Goal: Transaction & Acquisition: Book appointment/travel/reservation

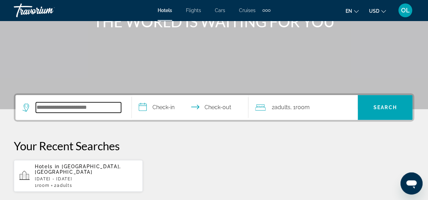
click at [44, 107] on input "Search widget" at bounding box center [78, 107] width 85 height 10
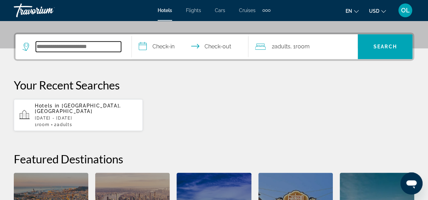
scroll to position [168, 0]
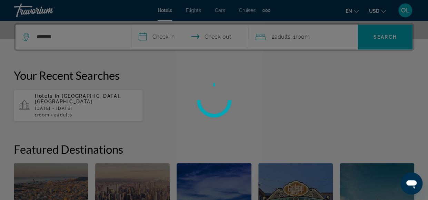
click at [60, 38] on div at bounding box center [214, 100] width 428 height 200
click at [57, 36] on div at bounding box center [214, 100] width 428 height 200
click at [49, 35] on div at bounding box center [214, 100] width 428 height 200
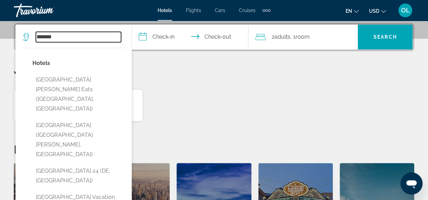
click at [45, 38] on input "*******" at bounding box center [78, 37] width 85 height 10
click at [73, 37] on input "********" at bounding box center [78, 37] width 85 height 10
type input "*"
type input "********"
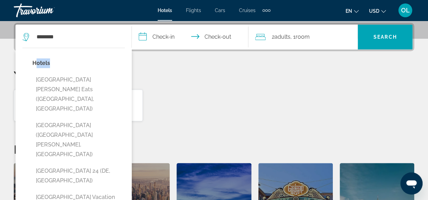
drag, startPoint x: 56, startPoint y: 66, endPoint x: 34, endPoint y: 63, distance: 21.6
click at [34, 63] on p "Hotels" at bounding box center [78, 63] width 92 height 10
click at [171, 31] on input "**********" at bounding box center [191, 37] width 119 height 27
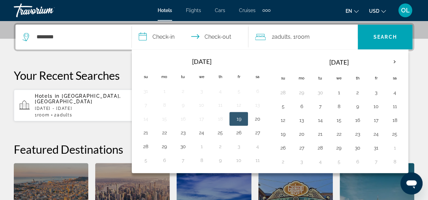
click at [237, 118] on button "19" at bounding box center [238, 119] width 11 height 10
click at [253, 119] on button "20" at bounding box center [257, 119] width 11 height 10
type input "**********"
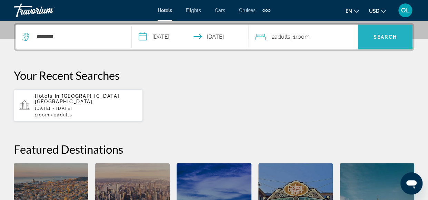
click at [379, 40] on span "Search widget" at bounding box center [384, 37] width 55 height 17
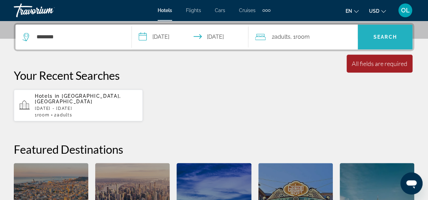
click at [379, 40] on span "Search widget" at bounding box center [384, 37] width 55 height 17
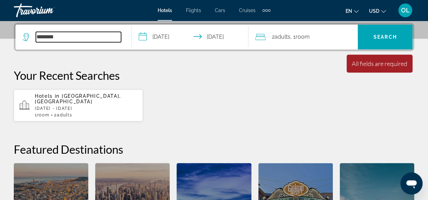
click at [52, 37] on input "********" at bounding box center [78, 37] width 85 height 10
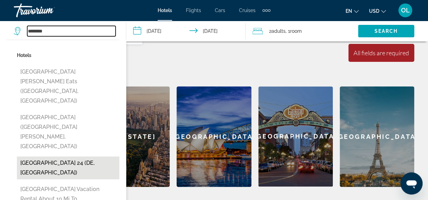
scroll to position [244, 0]
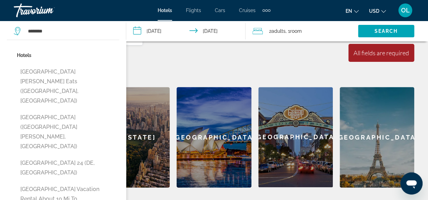
click at [167, 14] on div "Hotels Flights Cars Cruises Activities Hotels Flights Cars Cruises Activities" at bounding box center [214, 10] width 113 height 11
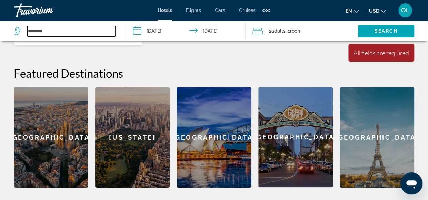
click at [84, 32] on input "********" at bounding box center [71, 31] width 88 height 10
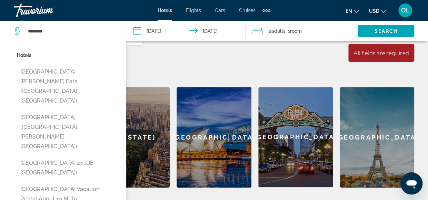
click at [23, 56] on p "Hotels" at bounding box center [68, 55] width 102 height 10
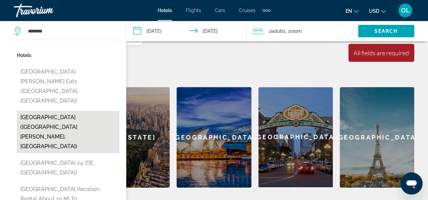
click at [42, 111] on button "St Louis Hotel (Sao Luis, BR)" at bounding box center [68, 132] width 102 height 42
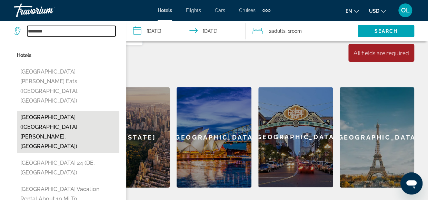
type input "**********"
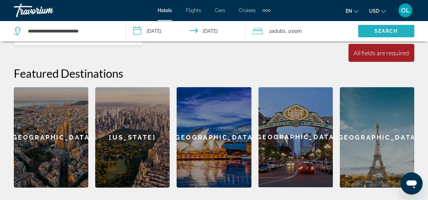
click at [384, 30] on span "Search" at bounding box center [385, 31] width 23 height 6
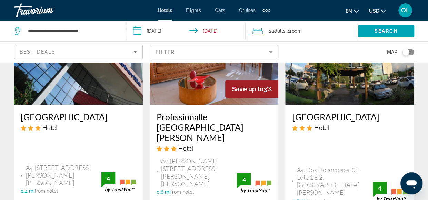
scroll to position [92, 0]
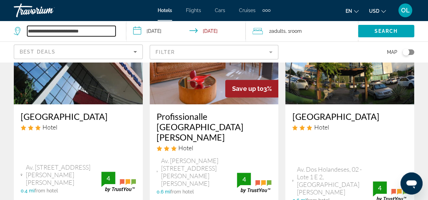
click at [105, 32] on input "**********" at bounding box center [71, 31] width 88 height 10
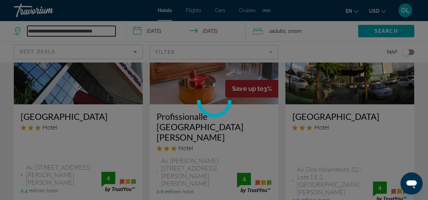
scroll to position [0, 0]
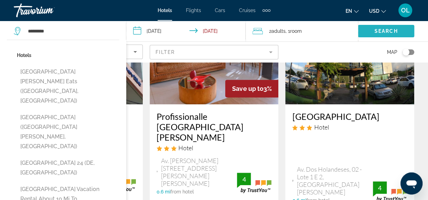
click at [388, 31] on span "Search" at bounding box center [385, 31] width 23 height 6
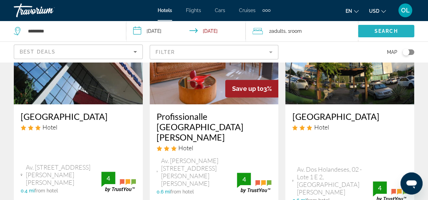
click at [388, 31] on span "Search" at bounding box center [385, 31] width 23 height 6
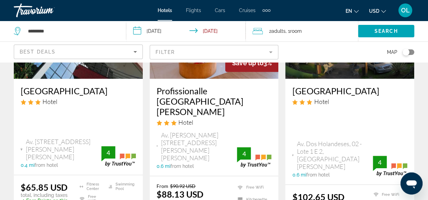
scroll to position [118, 0]
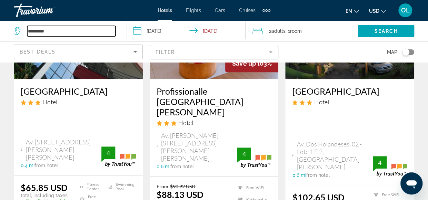
click at [51, 35] on input "********" at bounding box center [71, 31] width 88 height 10
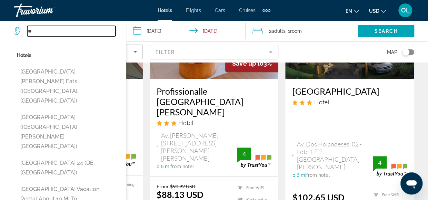
type input "*"
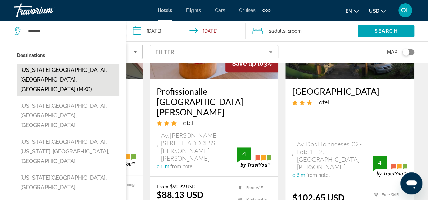
click at [57, 67] on button "Kansas City, MO, United States (MKC)" at bounding box center [68, 79] width 102 height 32
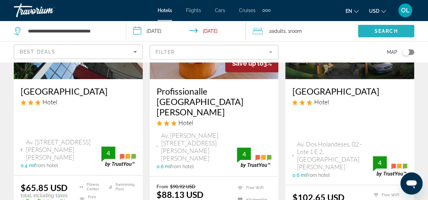
click at [378, 29] on span "Search" at bounding box center [385, 31] width 23 height 6
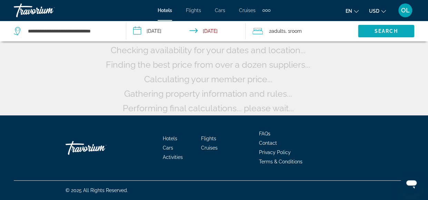
scroll to position [49, 0]
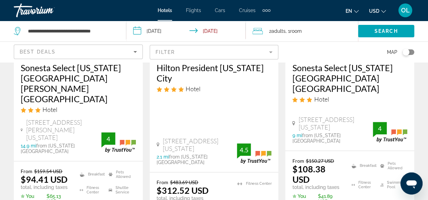
scroll to position [138, 0]
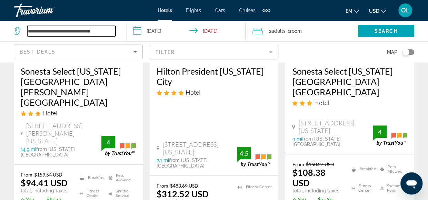
click at [97, 33] on input "**********" at bounding box center [71, 31] width 88 height 10
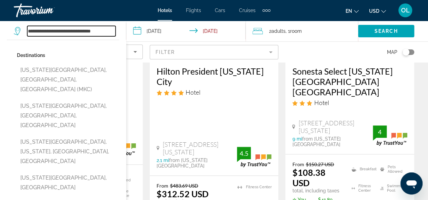
drag, startPoint x: 112, startPoint y: 30, endPoint x: 31, endPoint y: 23, distance: 81.3
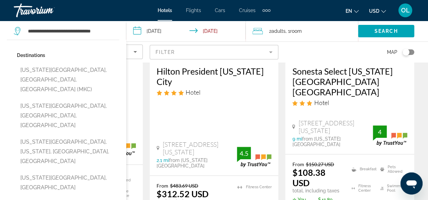
drag, startPoint x: 31, startPoint y: 23, endPoint x: 15, endPoint y: 40, distance: 23.2
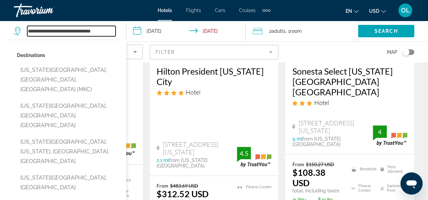
click at [91, 31] on input "**********" at bounding box center [71, 31] width 88 height 10
click at [109, 32] on input "**********" at bounding box center [71, 31] width 88 height 10
type input "*"
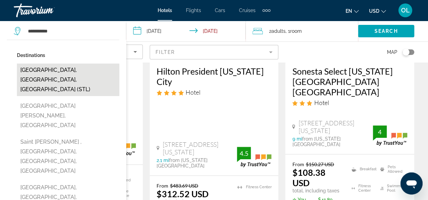
click at [85, 73] on button "Saint Louis, MO, United States (STL)" at bounding box center [68, 79] width 102 height 32
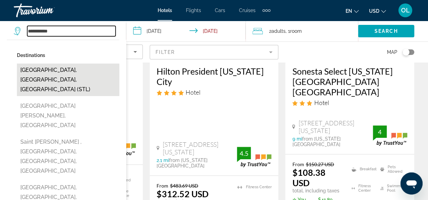
type input "**********"
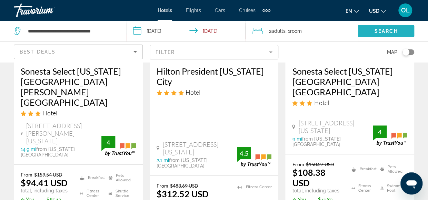
click at [372, 30] on span "Search widget" at bounding box center [386, 31] width 56 height 17
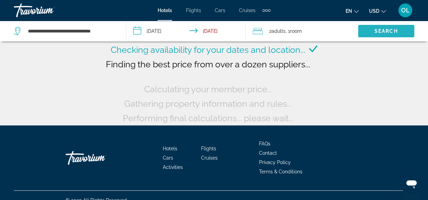
click at [381, 32] on span "Search" at bounding box center [385, 31] width 23 height 6
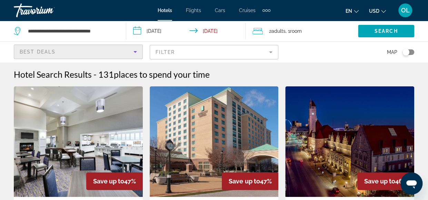
click at [136, 52] on icon "Sort by" at bounding box center [135, 52] width 8 height 8
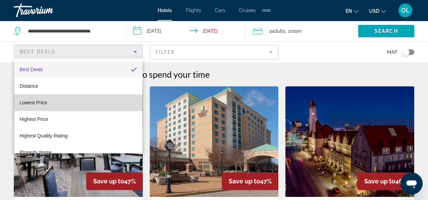
click at [92, 100] on mat-option "Lowest Price" at bounding box center [78, 102] width 128 height 17
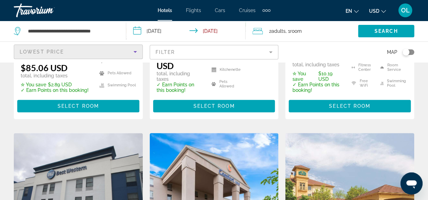
scroll to position [234, 0]
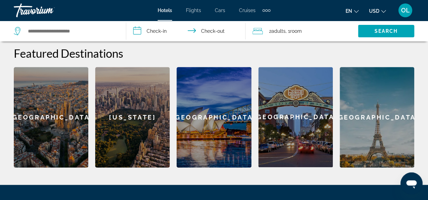
scroll to position [264, 0]
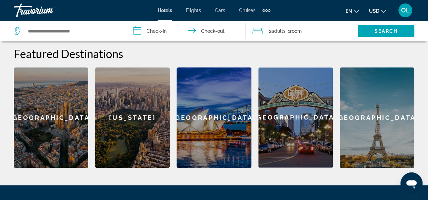
click at [387, 105] on div "[GEOGRAPHIC_DATA]" at bounding box center [377, 117] width 74 height 100
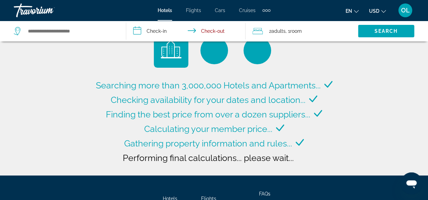
scroll to position [21, 0]
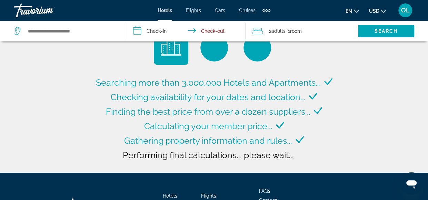
type input "**********"
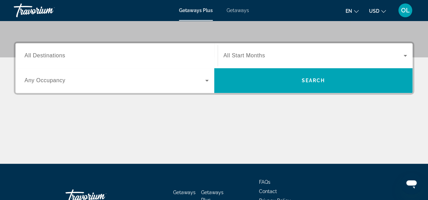
scroll to position [150, 0]
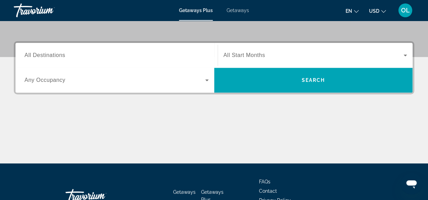
click at [63, 57] on span "All Destinations" at bounding box center [44, 55] width 41 height 6
click at [63, 57] on input "Destination All Destinations" at bounding box center [116, 55] width 184 height 8
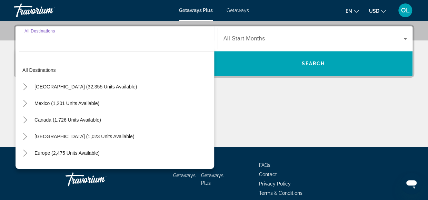
scroll to position [168, 0]
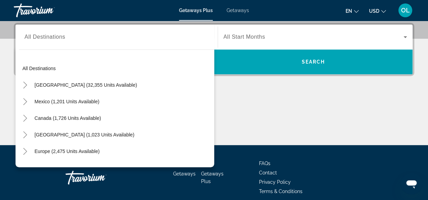
click at [63, 57] on div "All destinations United States (32,355 units available) Mexico (1,201 units ava…" at bounding box center [116, 110] width 195 height 107
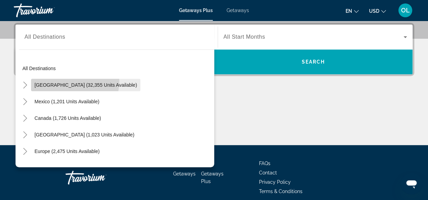
click at [68, 80] on span "Search widget" at bounding box center [85, 85] width 109 height 17
type input "**********"
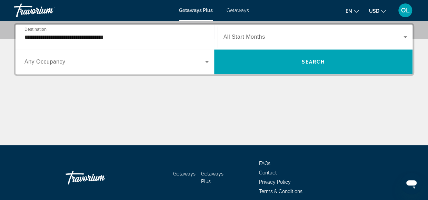
click at [253, 31] on div "Search widget" at bounding box center [315, 36] width 184 height 19
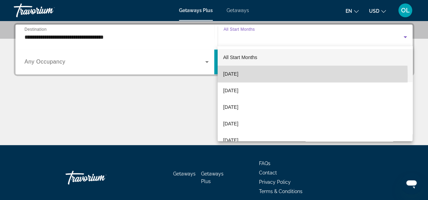
click at [238, 75] on span "September 2025" at bounding box center [230, 74] width 15 height 8
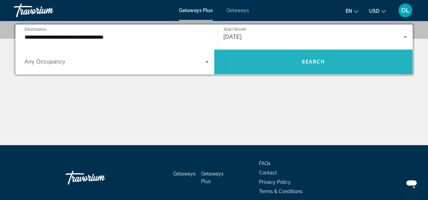
click at [276, 61] on span "Search widget" at bounding box center [313, 61] width 199 height 17
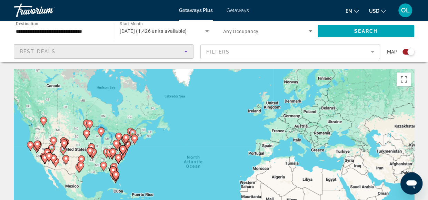
click at [182, 52] on icon "Sort by" at bounding box center [186, 51] width 8 height 8
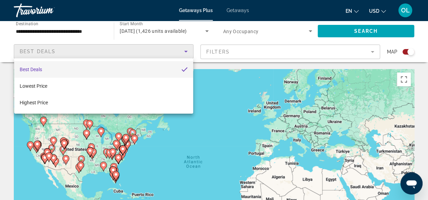
click at [182, 52] on div at bounding box center [214, 100] width 428 height 200
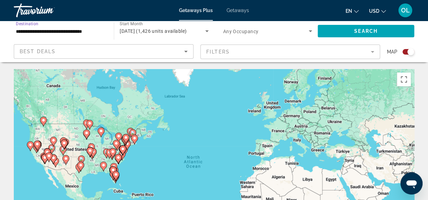
click at [77, 28] on input "**********" at bounding box center [60, 31] width 89 height 8
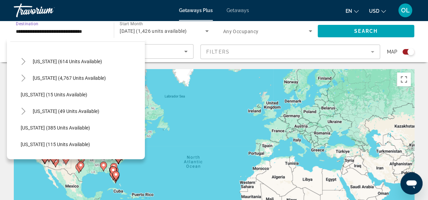
scroll to position [82, 0]
click at [80, 81] on span "Search widget" at bounding box center [69, 77] width 80 height 17
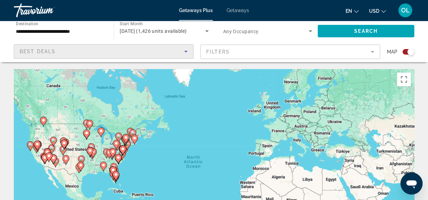
click at [69, 52] on div "Best Deals" at bounding box center [102, 51] width 164 height 8
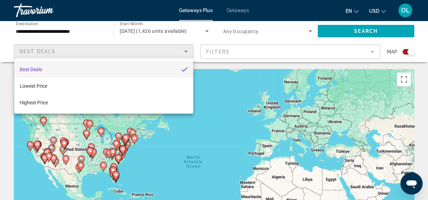
click at [69, 52] on div at bounding box center [214, 100] width 428 height 200
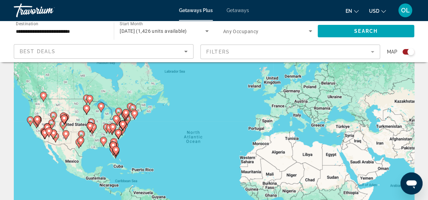
scroll to position [25, 0]
click at [55, 138] on gmp-advanced-marker "Main content" at bounding box center [53, 134] width 7 height 10
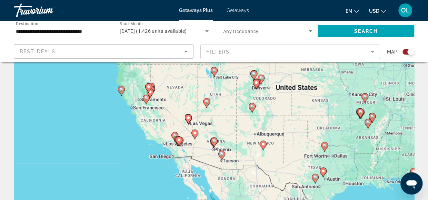
click at [372, 53] on mat-form-field "Filters" at bounding box center [290, 51] width 180 height 14
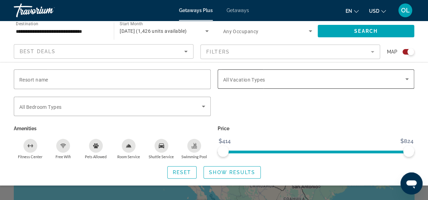
click at [406, 84] on div "Search widget" at bounding box center [316, 78] width 186 height 19
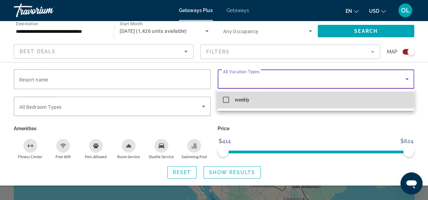
click at [225, 101] on mat-pseudo-checkbox at bounding box center [226, 100] width 6 height 6
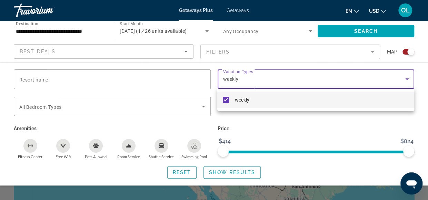
click at [59, 75] on div at bounding box center [214, 100] width 428 height 200
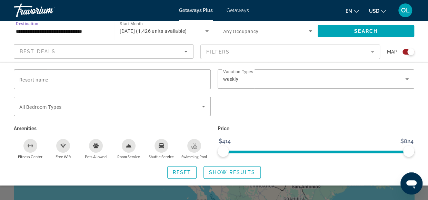
click at [82, 31] on input "**********" at bounding box center [60, 31] width 89 height 8
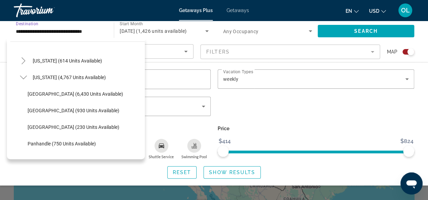
scroll to position [83, 0]
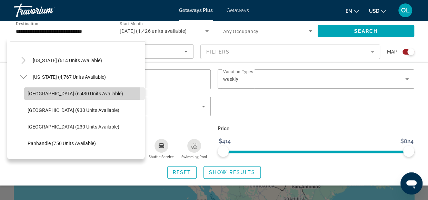
click at [77, 93] on span "Orlando & Disney Area (6,430 units available)" at bounding box center [75, 94] width 95 height 6
type input "**********"
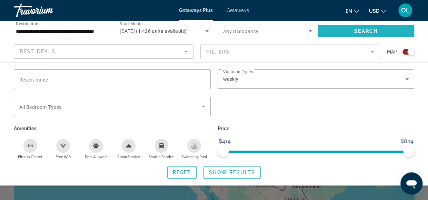
click at [362, 33] on span "Search" at bounding box center [365, 31] width 23 height 6
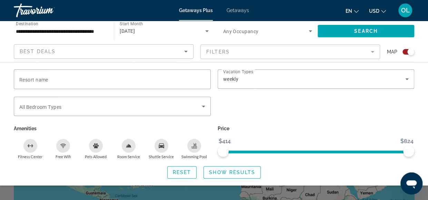
scroll to position [9, 0]
drag, startPoint x: 221, startPoint y: 148, endPoint x: 180, endPoint y: 171, distance: 47.4
click at [180, 171] on div "Resort name Vacation Types All Vacation Types weekly Bedroom Types All Bedroom …" at bounding box center [214, 123] width 428 height 109
click at [221, 172] on span "Show Results" at bounding box center [232, 172] width 46 height 6
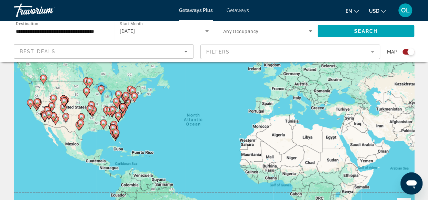
scroll to position [38, 0]
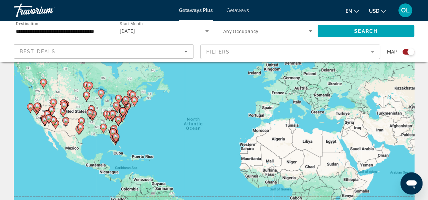
click at [371, 54] on mat-form-field "Filters" at bounding box center [290, 51] width 180 height 14
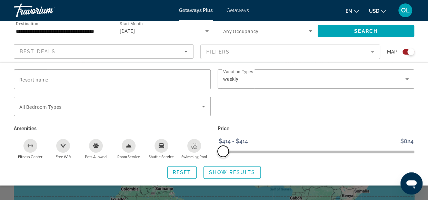
drag, startPoint x: 407, startPoint y: 151, endPoint x: 210, endPoint y: 144, distance: 197.0
drag, startPoint x: 210, startPoint y: 144, endPoint x: 279, endPoint y: 163, distance: 71.5
click at [279, 163] on div "Resort name Vacation Types All Vacation Types weekly Bedroom Types All Bedroom …" at bounding box center [214, 123] width 428 height 109
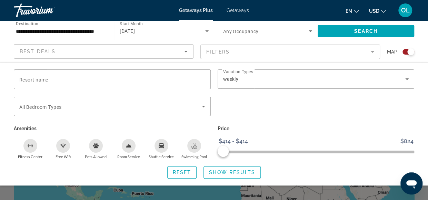
scroll to position [1, 0]
click at [214, 171] on span "Show Results" at bounding box center [232, 172] width 46 height 6
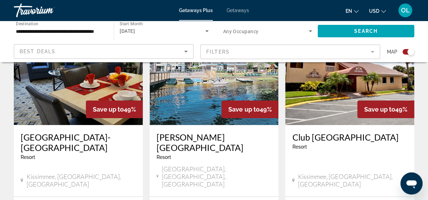
scroll to position [1053, 0]
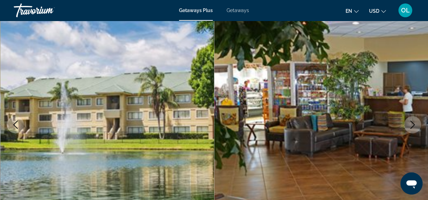
scroll to position [59, 0]
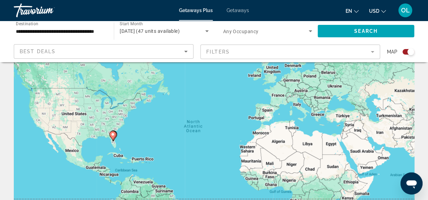
scroll to position [38, 0]
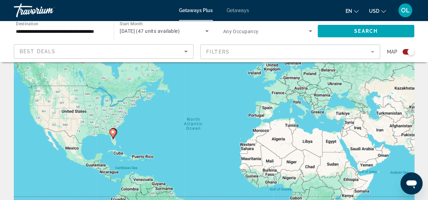
click at [373, 52] on mat-form-field "Filters" at bounding box center [290, 51] width 180 height 14
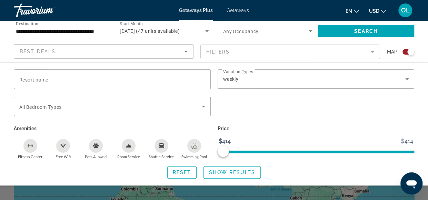
click at [372, 53] on mat-form-field "Filters" at bounding box center [290, 51] width 180 height 14
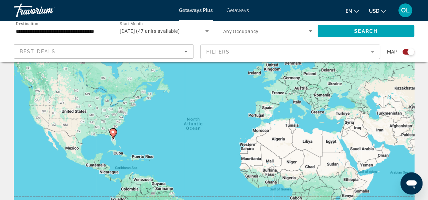
click at [372, 52] on mat-form-field "Filters" at bounding box center [290, 51] width 180 height 14
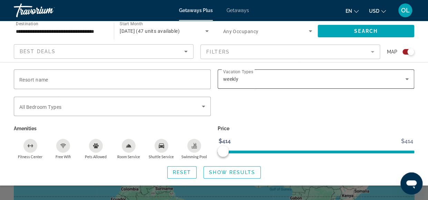
scroll to position [0, 0]
